Goal: Find contact information: Find contact information

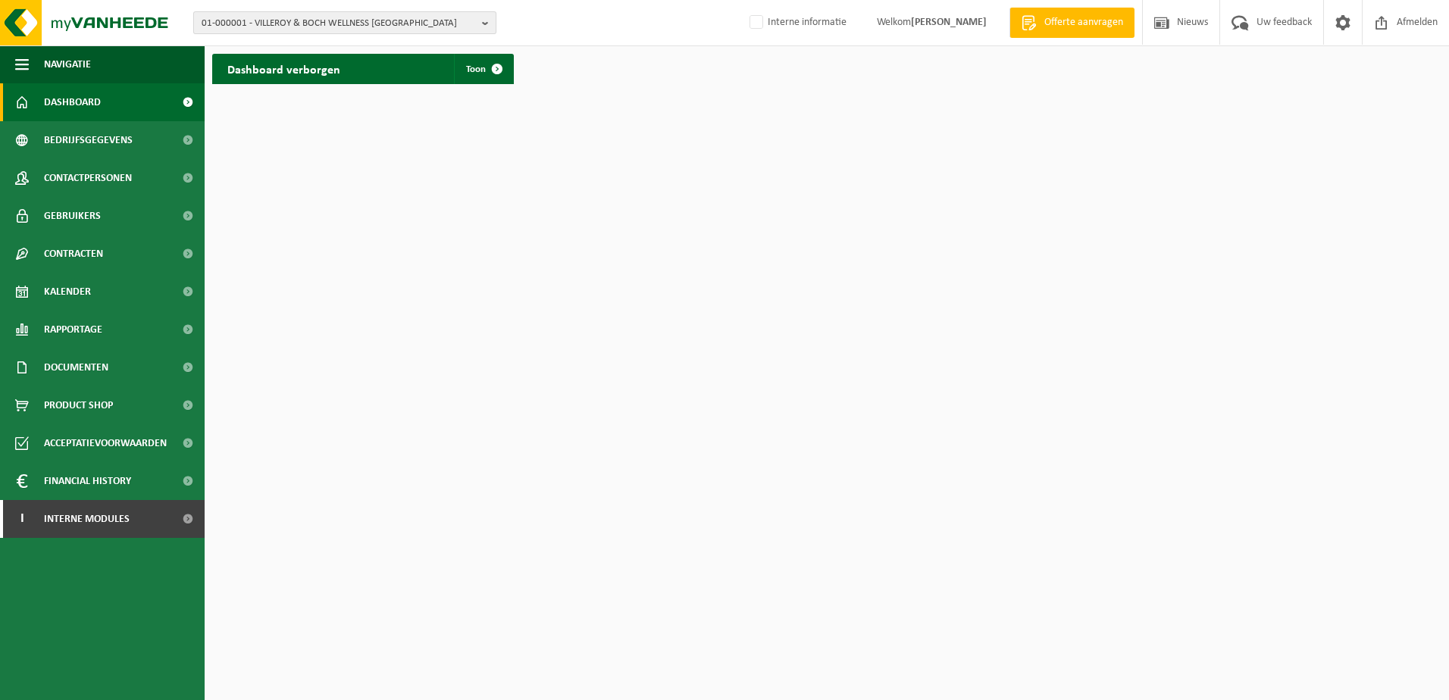
click at [488, 19] on b "button" at bounding box center [489, 22] width 14 height 21
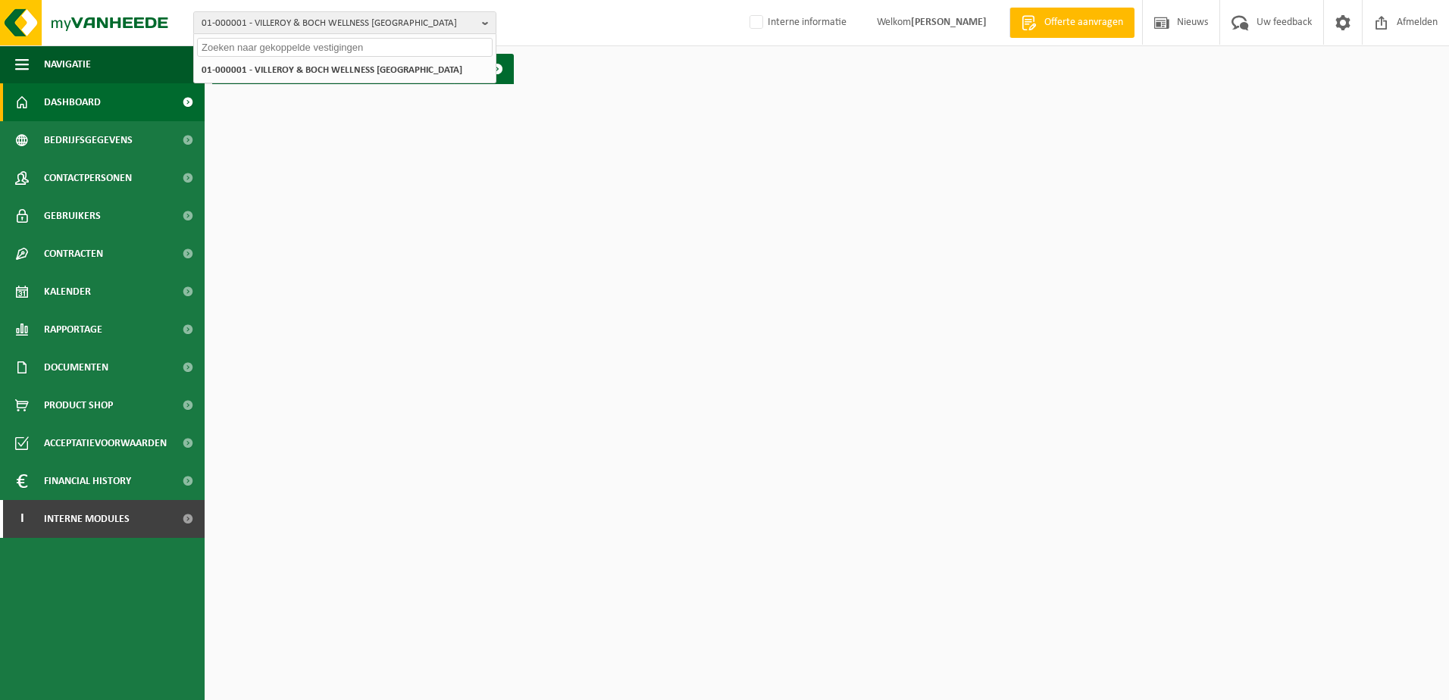
click at [229, 49] on input "text" at bounding box center [345, 47] width 296 height 19
type input "10-973142"
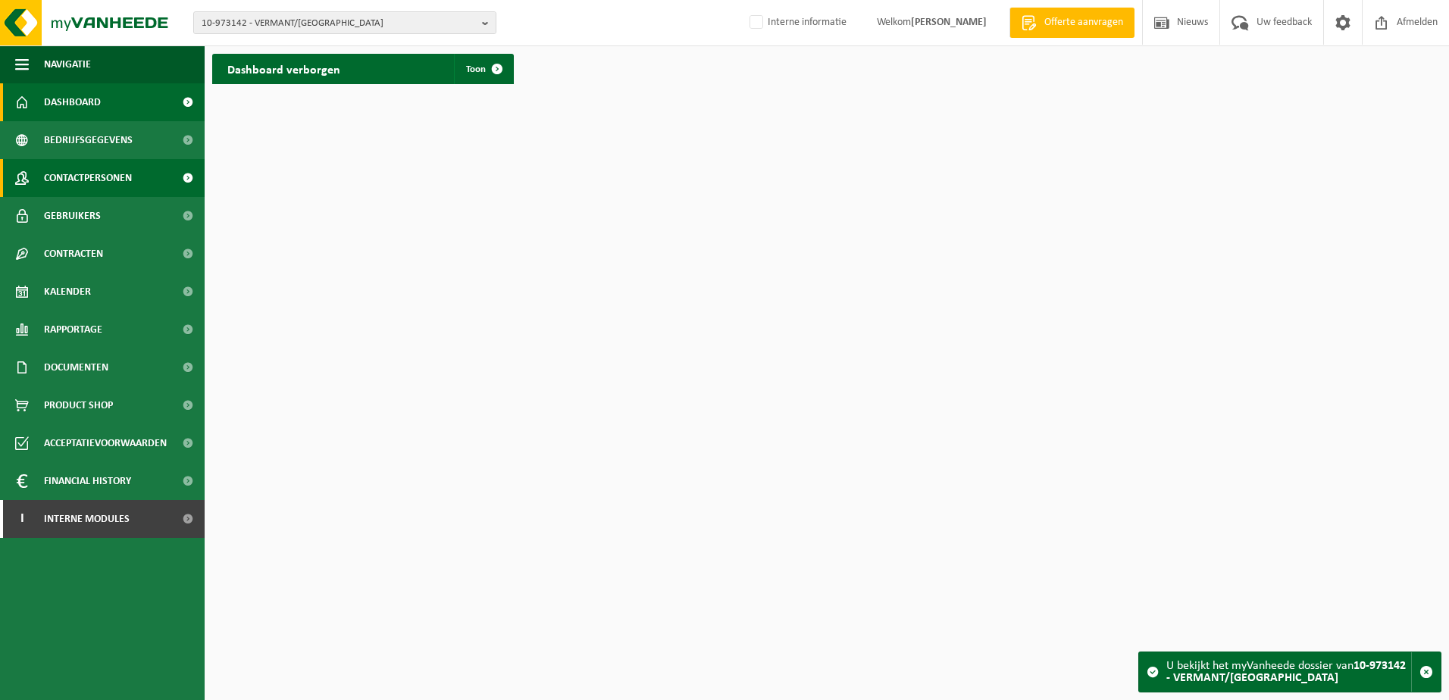
click at [72, 182] on span "Contactpersonen" at bounding box center [88, 178] width 88 height 38
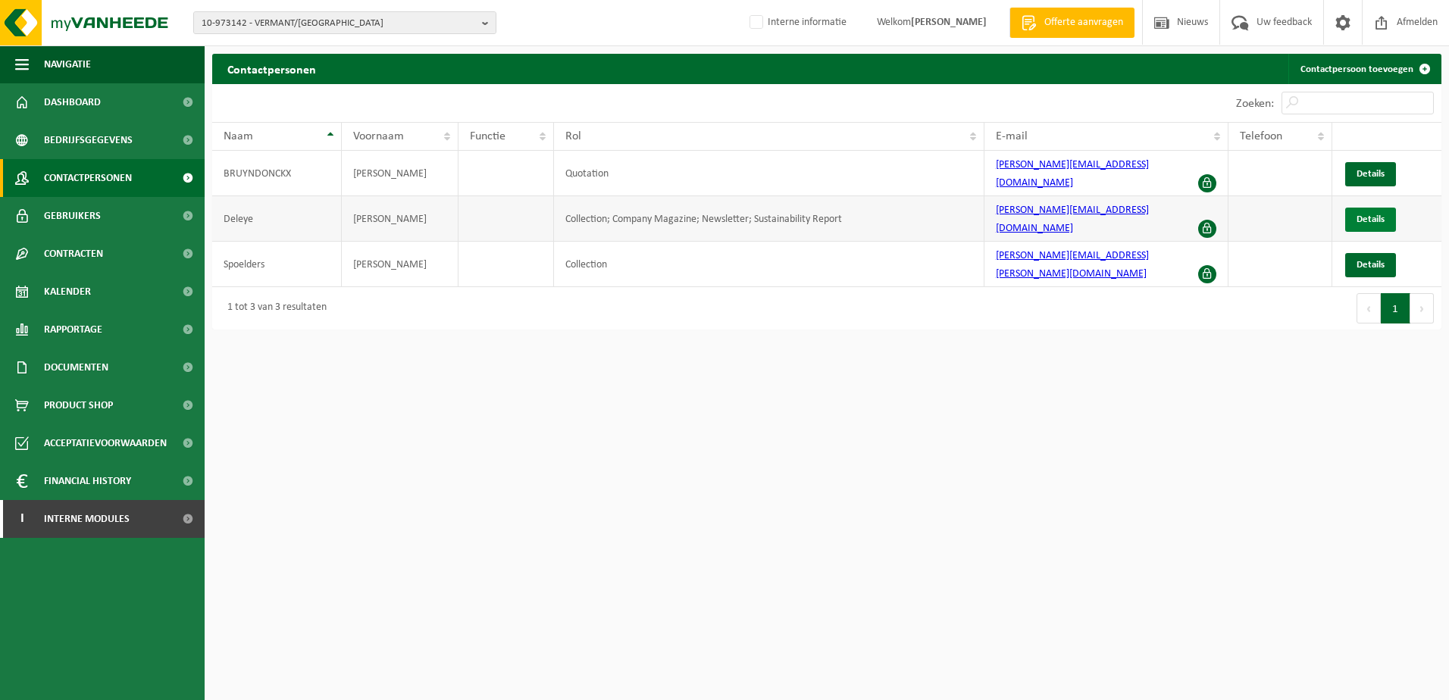
click at [1368, 215] on span "Details" at bounding box center [1371, 220] width 28 height 10
click at [1370, 169] on span "Details" at bounding box center [1371, 174] width 28 height 10
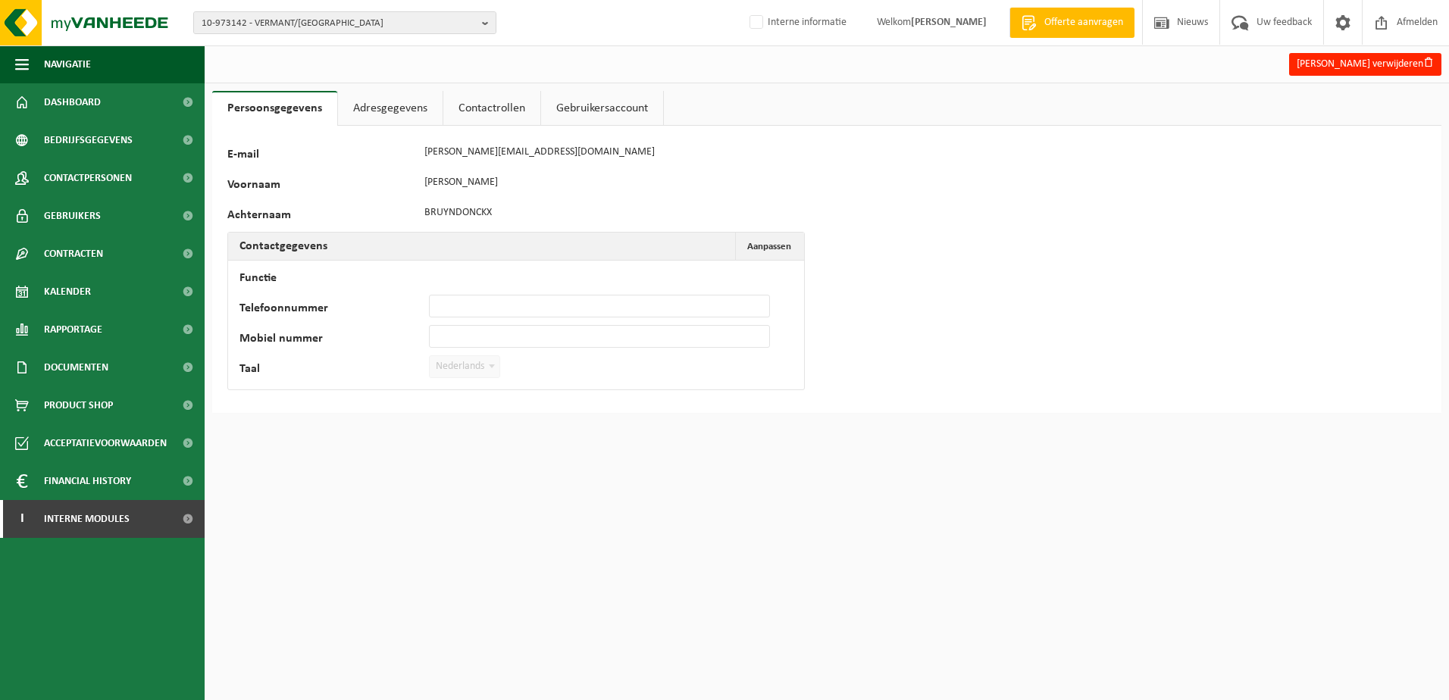
click at [1010, 274] on div "5158 E-mail [PERSON_NAME][EMAIL_ADDRESS][DOMAIN_NAME] Voornaam [PERSON_NAME] Co…" at bounding box center [827, 269] width 1230 height 287
